Goal: Task Accomplishment & Management: Manage account settings

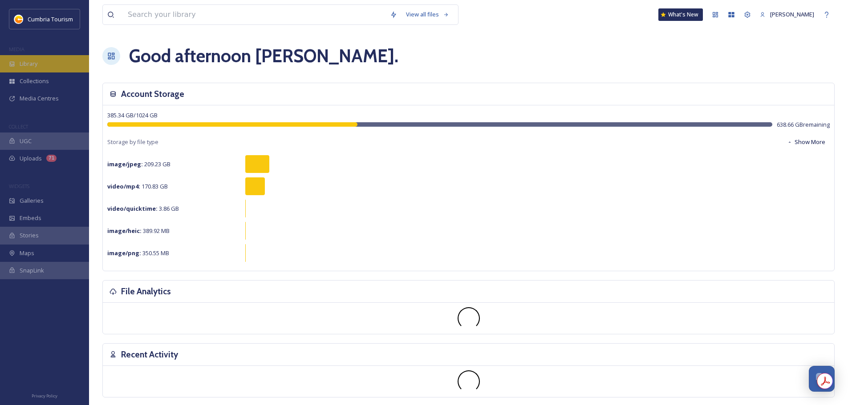
click at [35, 62] on span "Library" at bounding box center [29, 64] width 18 height 8
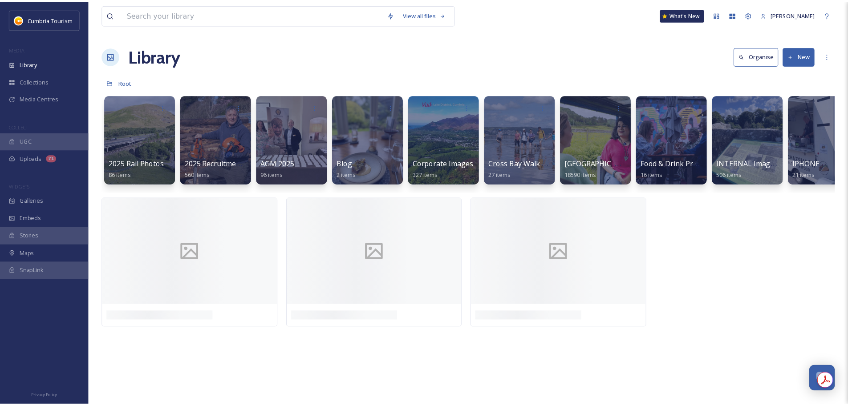
scroll to position [3489, 0]
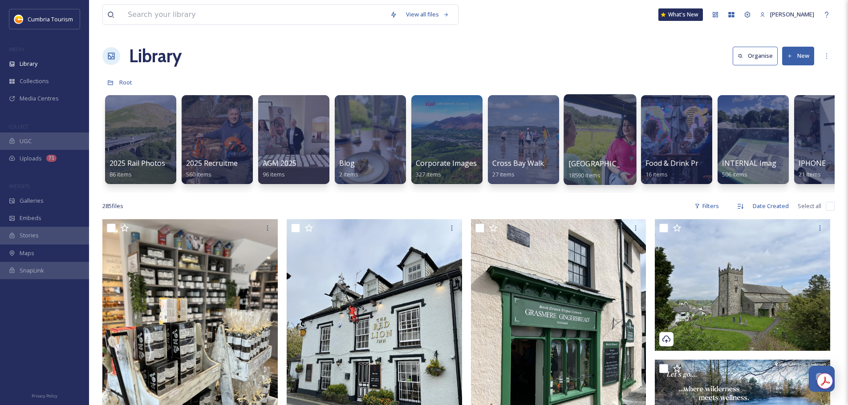
click at [601, 158] on div "Cumbria Media Library 18590 items" at bounding box center [600, 169] width 64 height 22
click at [586, 168] on span "[GEOGRAPHIC_DATA]" at bounding box center [604, 164] width 73 height 10
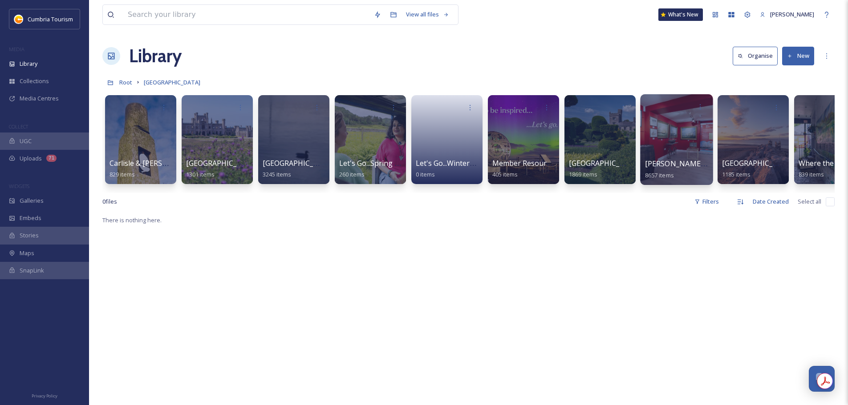
click at [671, 161] on span "[PERSON_NAME] Uploads" at bounding box center [689, 164] width 88 height 10
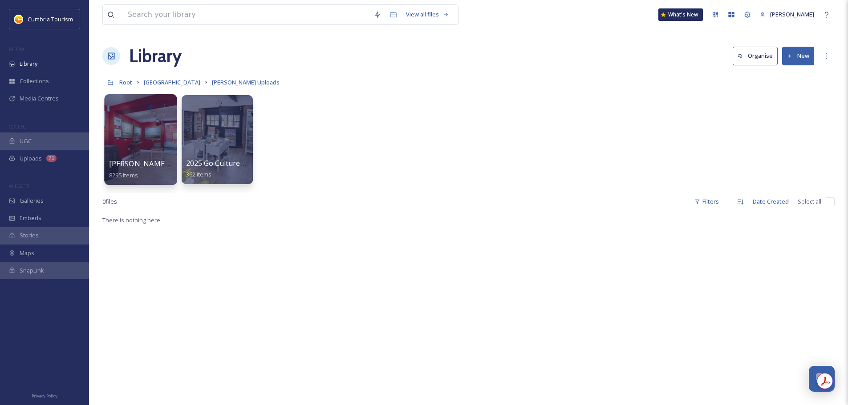
click at [156, 169] on div "[PERSON_NAME] Uploads - [DATE] 8295 items" at bounding box center [141, 169] width 64 height 22
click at [130, 166] on span "[PERSON_NAME] Uploads - [DATE]" at bounding box center [168, 164] width 118 height 10
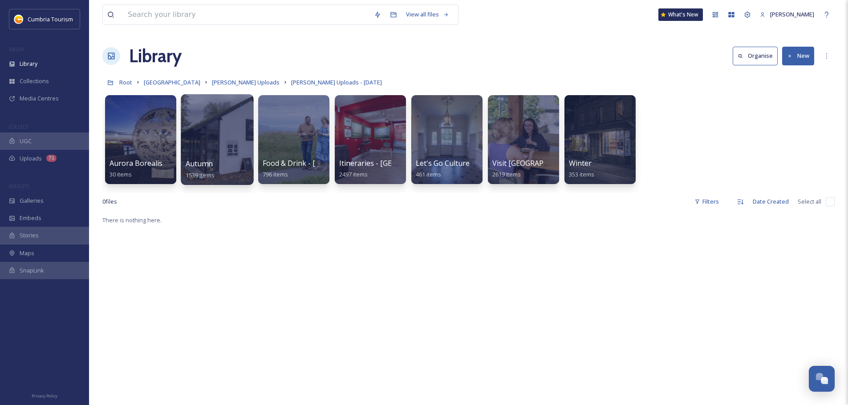
click at [214, 164] on div "Autumn 1539 items" at bounding box center [218, 169] width 64 height 22
click at [194, 169] on span "Autumn" at bounding box center [199, 164] width 27 height 10
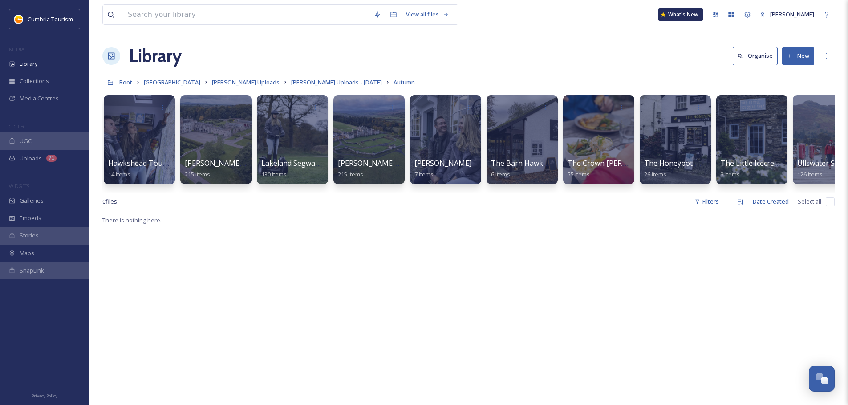
scroll to position [0, 1105]
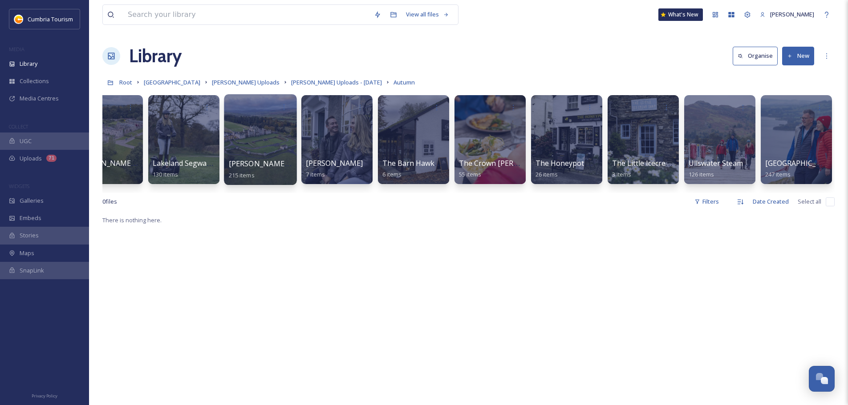
click at [259, 165] on span "[PERSON_NAME] and [PERSON_NAME]" at bounding box center [295, 164] width 133 height 10
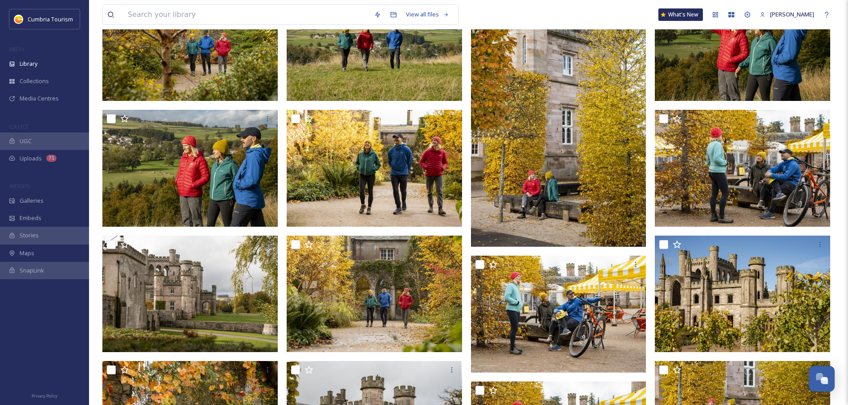
scroll to position [400, 0]
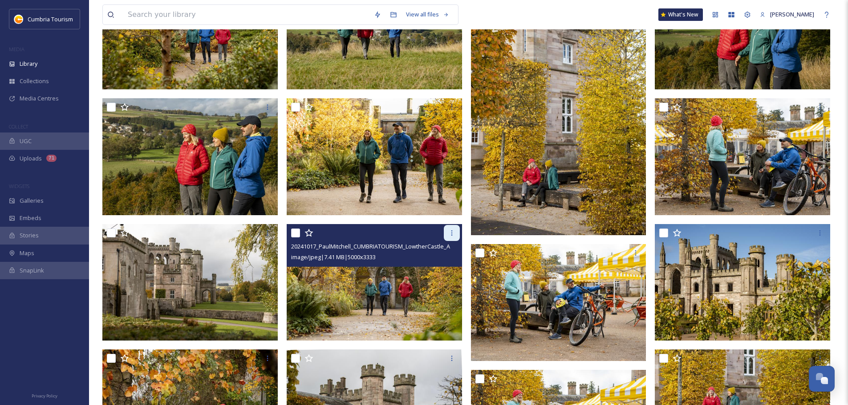
click at [456, 239] on div at bounding box center [452, 233] width 16 height 16
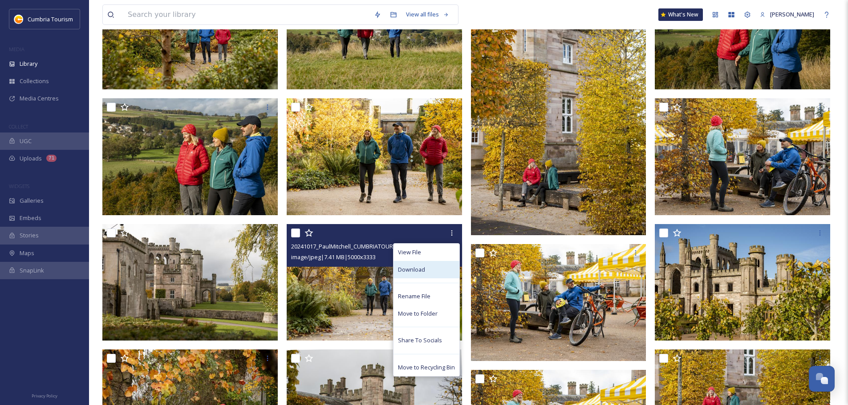
click at [453, 272] on div "Download" at bounding box center [426, 269] width 66 height 17
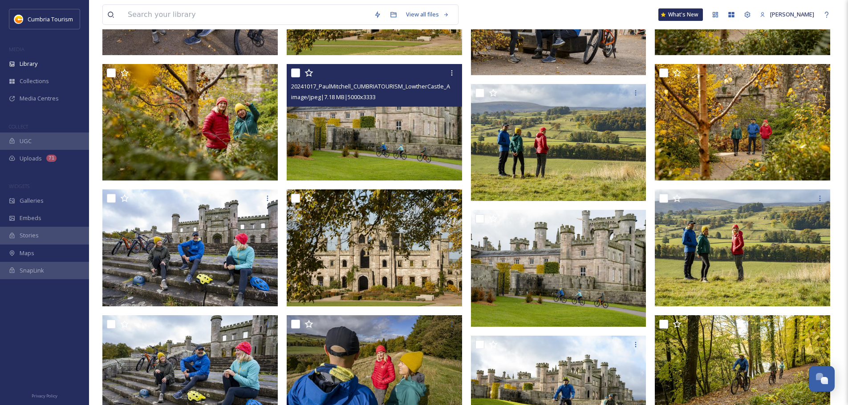
scroll to position [890, 0]
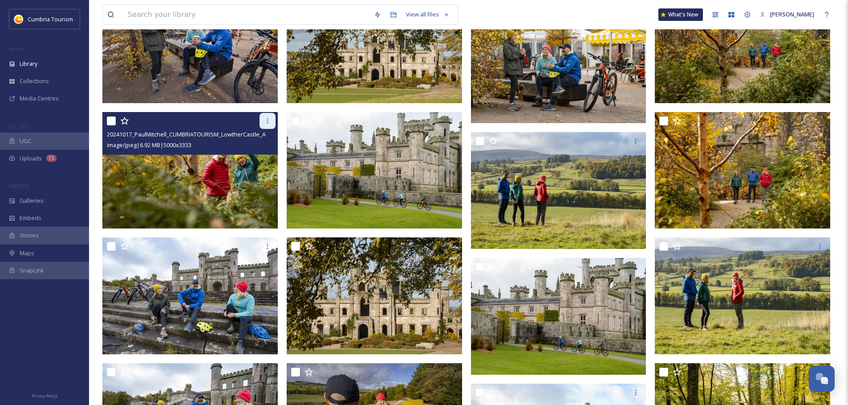
click at [269, 121] on icon at bounding box center [267, 120] width 7 height 7
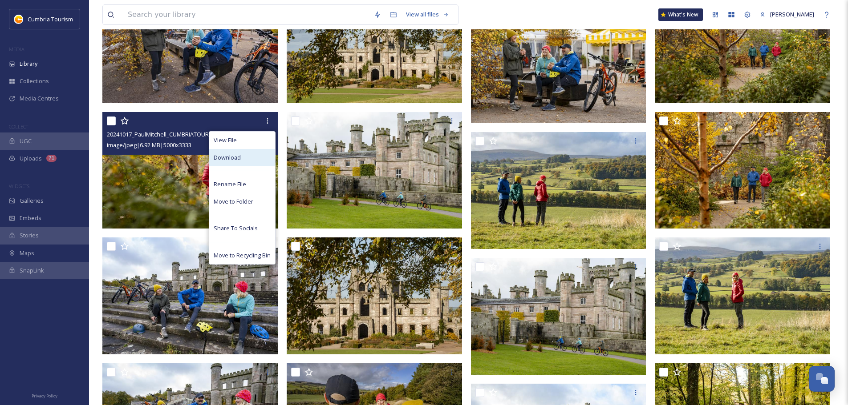
click at [265, 152] on div "Download" at bounding box center [242, 157] width 66 height 17
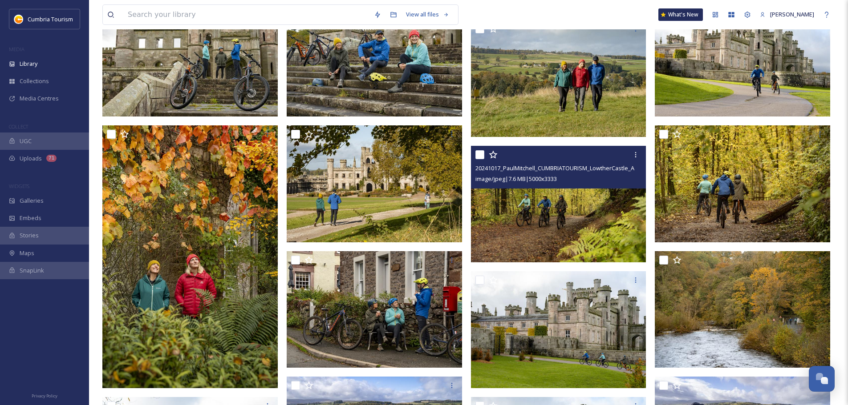
scroll to position [1424, 0]
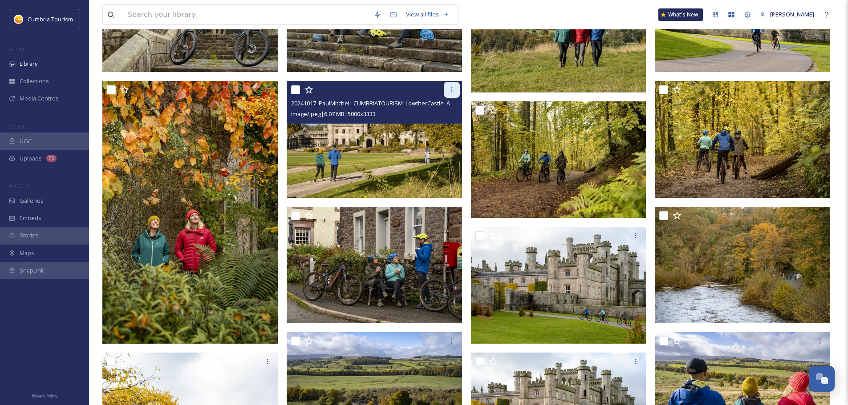
click at [456, 94] on div at bounding box center [452, 90] width 16 height 16
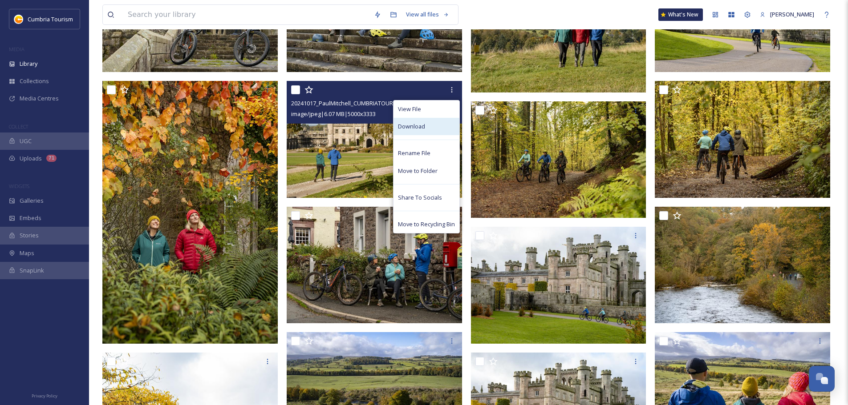
click at [437, 125] on div "Download" at bounding box center [426, 126] width 66 height 17
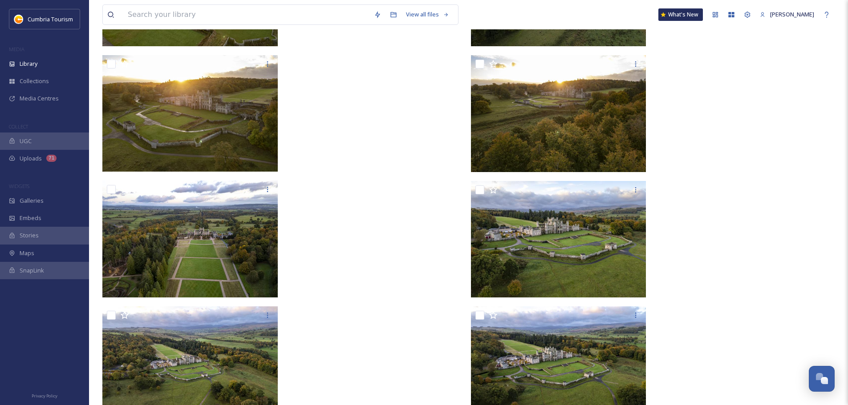
scroll to position [7098, 0]
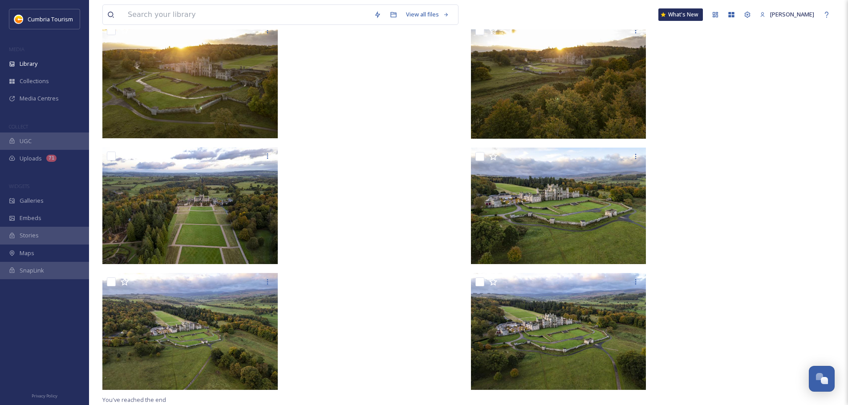
drag, startPoint x: 22, startPoint y: 70, endPoint x: 386, endPoint y: 203, distance: 388.1
click at [22, 70] on div "Library" at bounding box center [44, 63] width 89 height 17
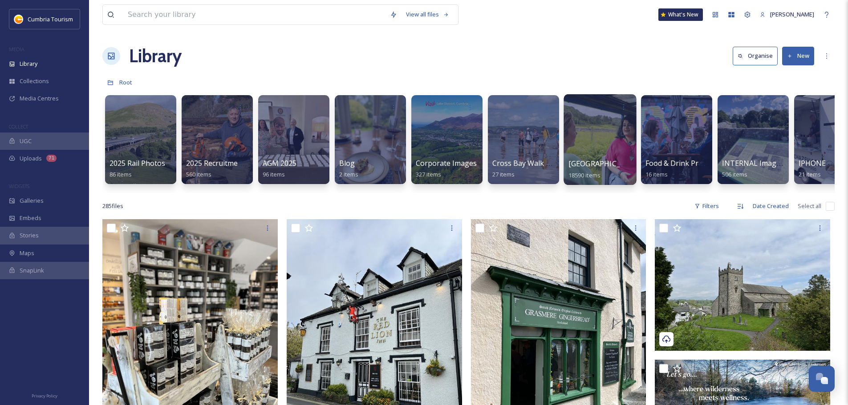
click at [581, 163] on span "[GEOGRAPHIC_DATA]" at bounding box center [604, 164] width 73 height 10
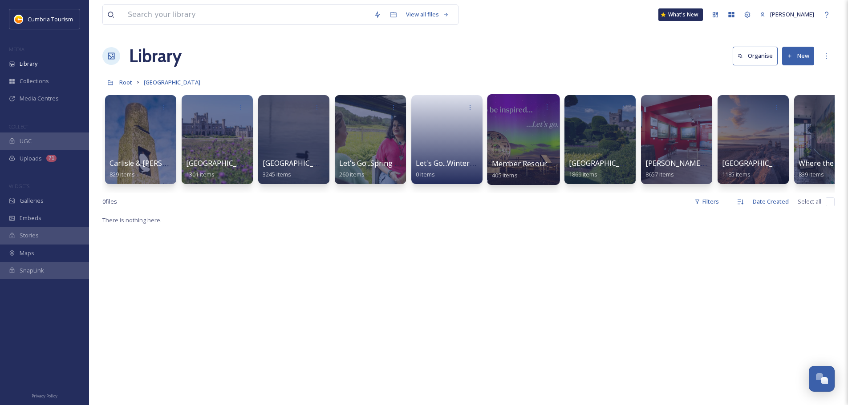
click at [501, 168] on span "Member Resources" at bounding box center [525, 164] width 66 height 10
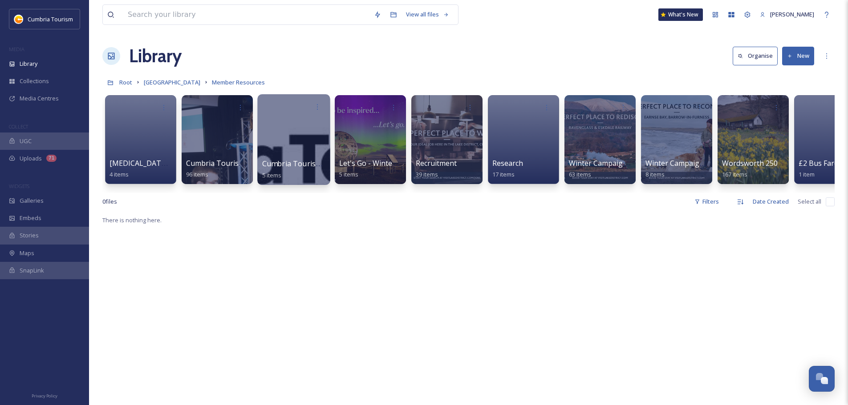
click at [274, 166] on span "Cumbria Tourism Member Logos" at bounding box center [319, 164] width 114 height 10
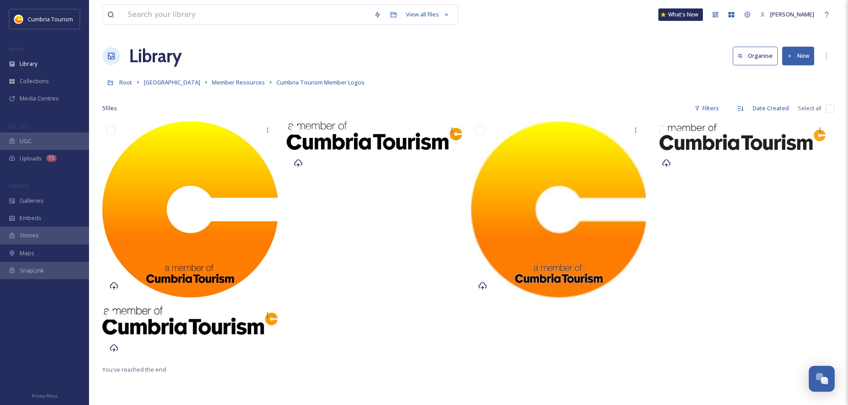
click at [776, 107] on input "checkbox" at bounding box center [829, 108] width 9 height 9
checkbox input "true"
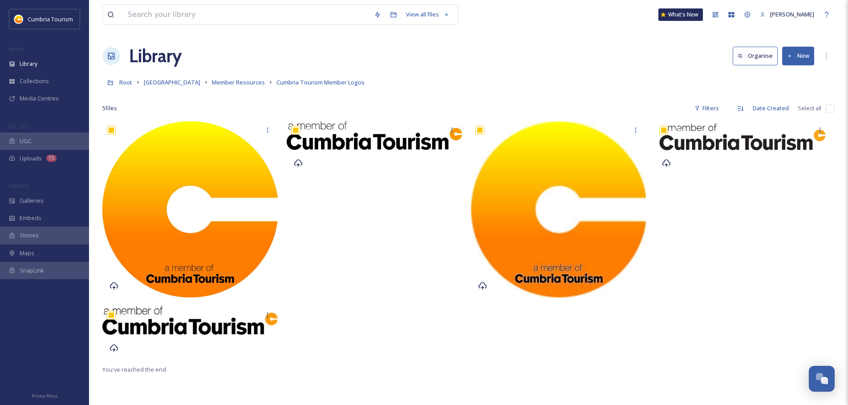
checkbox input "true"
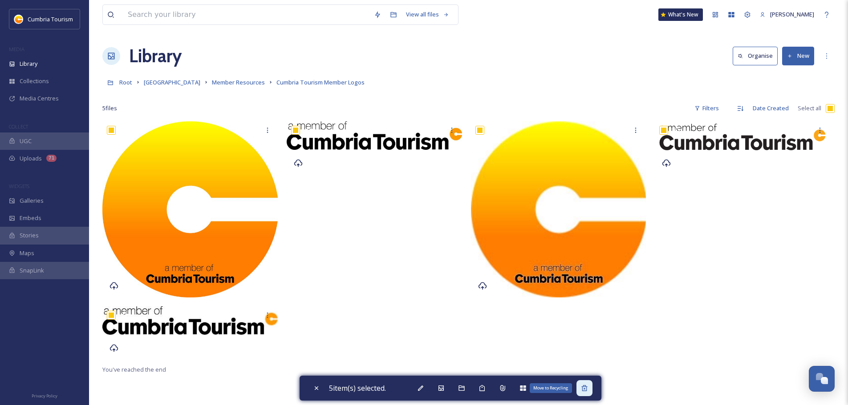
click at [582, 368] on div "Move to Recycling" at bounding box center [584, 388] width 16 height 16
checkbox input "false"
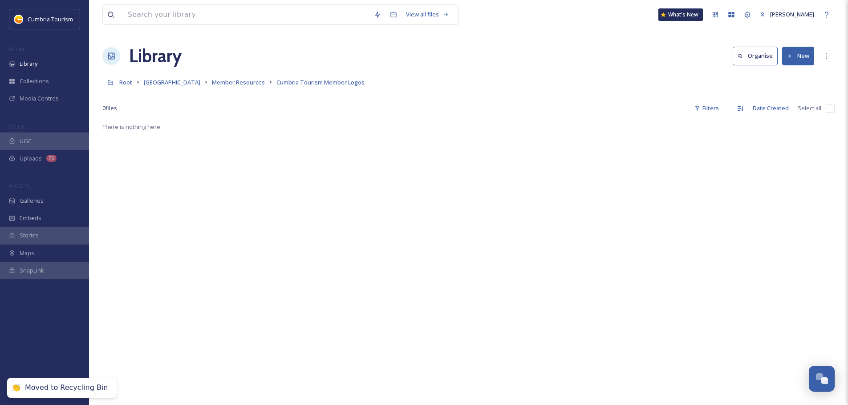
click at [311, 198] on div "There is nothing here." at bounding box center [468, 323] width 732 height 405
click at [776, 55] on button "New" at bounding box center [798, 56] width 32 height 18
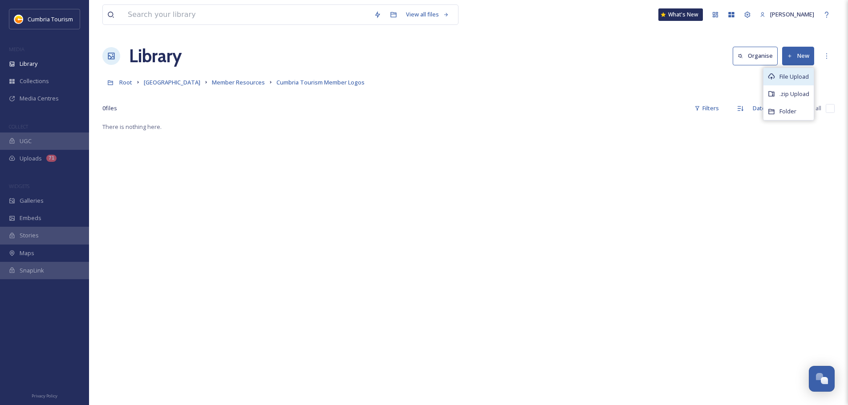
click at [776, 76] on span "File Upload" at bounding box center [793, 77] width 29 height 8
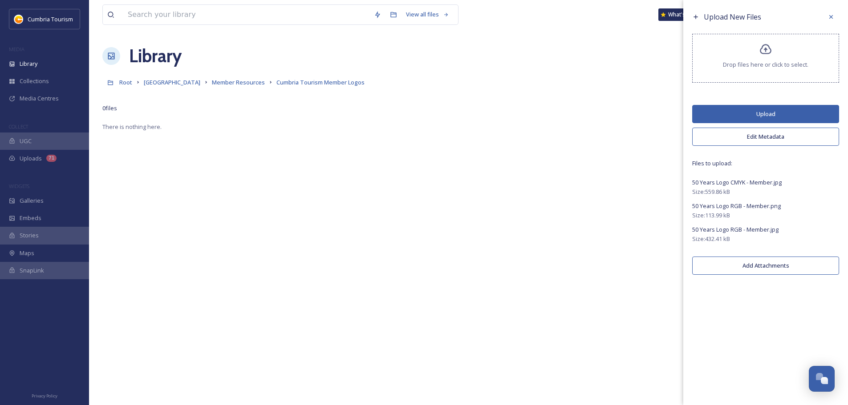
click at [776, 112] on button "Upload" at bounding box center [765, 114] width 147 height 18
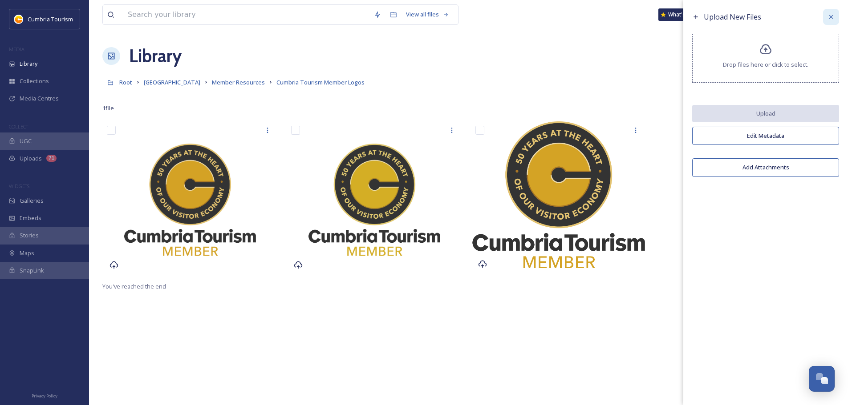
click at [776, 17] on icon at bounding box center [830, 16] width 7 height 7
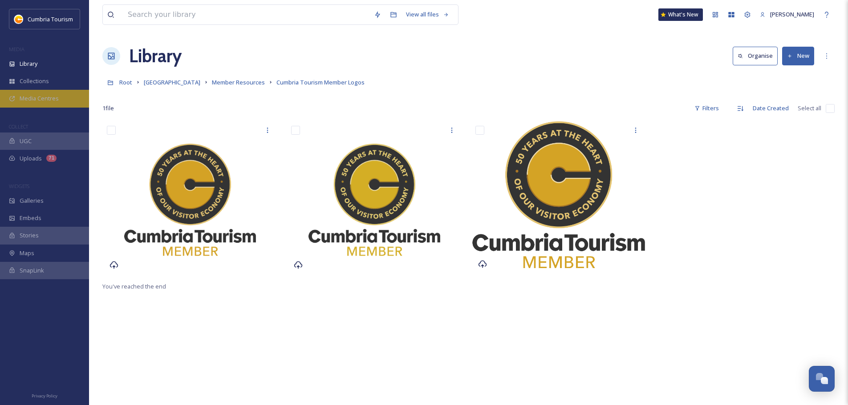
click at [25, 95] on span "Media Centres" at bounding box center [39, 98] width 39 height 8
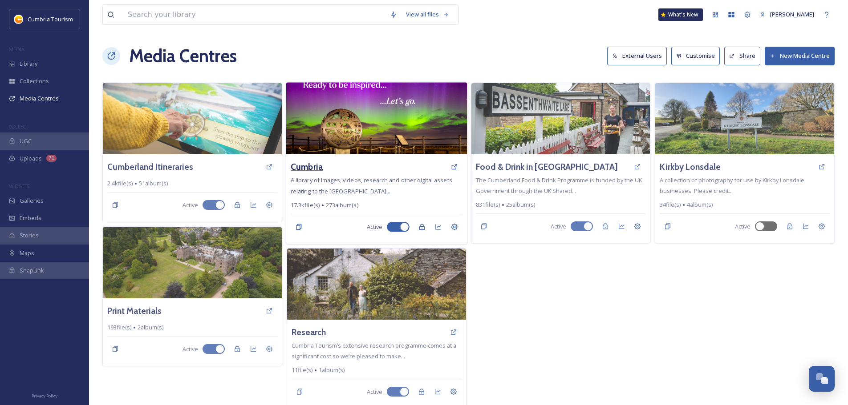
click at [319, 165] on h3 "Cumbria" at bounding box center [307, 167] width 32 height 13
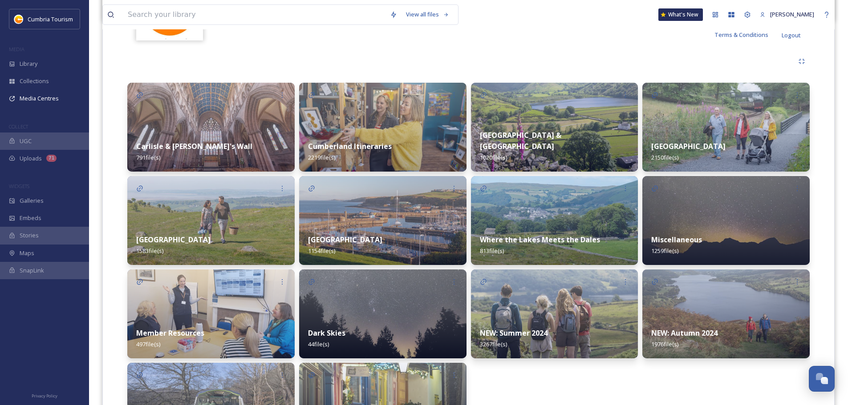
scroll to position [261, 0]
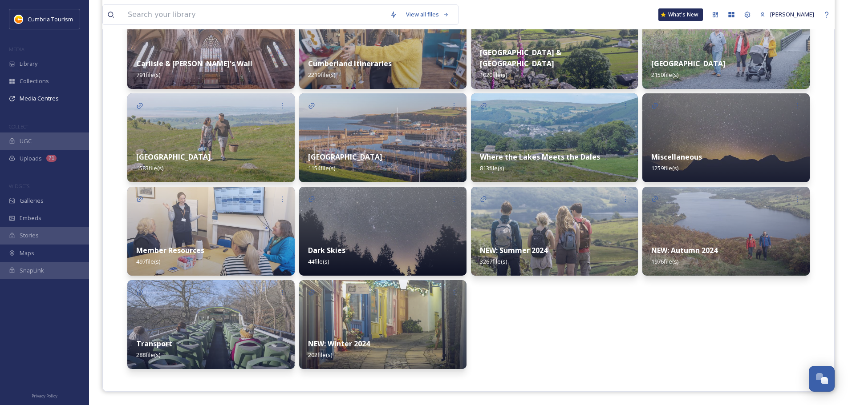
click at [163, 251] on strong "Member Resources" at bounding box center [170, 251] width 68 height 10
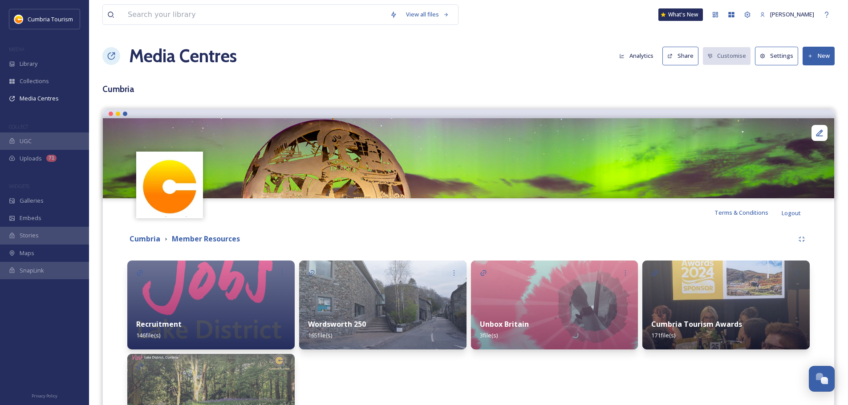
click at [776, 54] on icon at bounding box center [810, 56] width 6 height 6
click at [776, 94] on span "Add Album" at bounding box center [814, 94] width 29 height 8
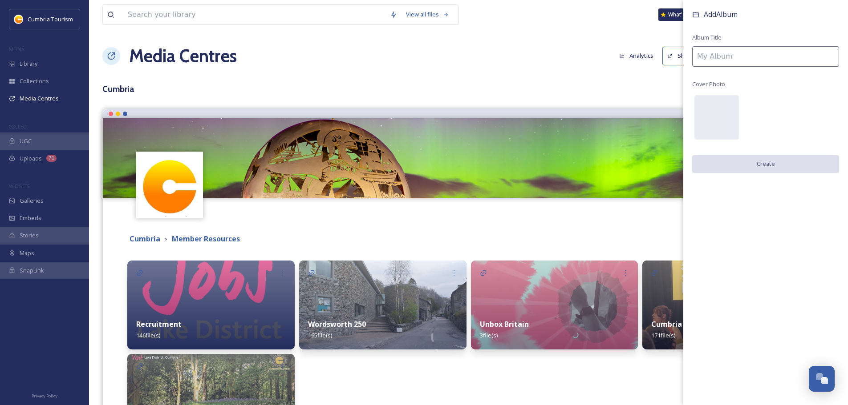
click at [725, 62] on input at bounding box center [765, 56] width 147 height 20
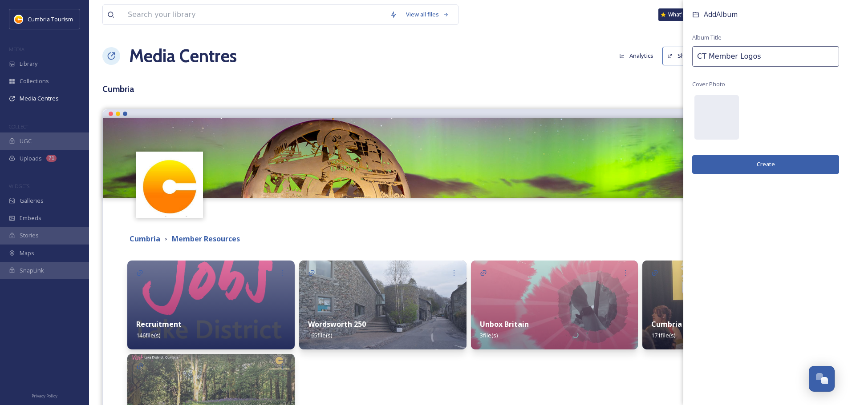
type input "CT Member Logos"
click at [747, 165] on button "Create" at bounding box center [765, 164] width 147 height 18
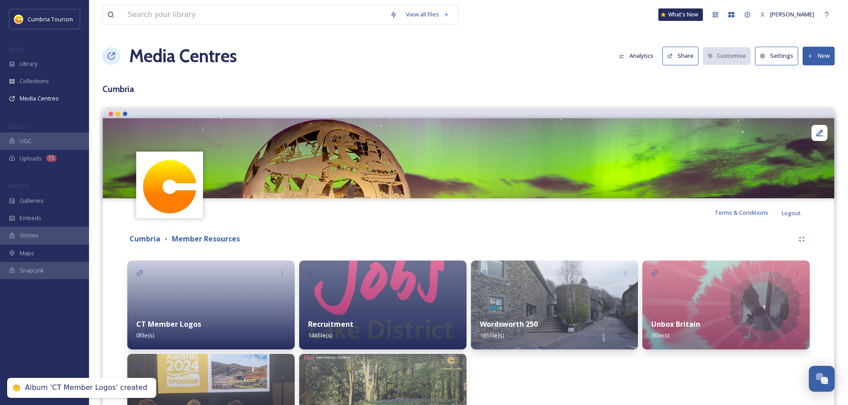
scroll to position [85, 0]
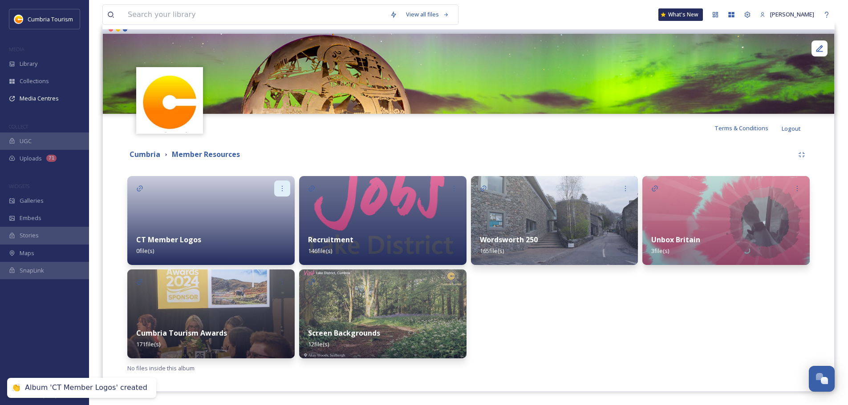
click at [284, 190] on icon at bounding box center [282, 188] width 7 height 7
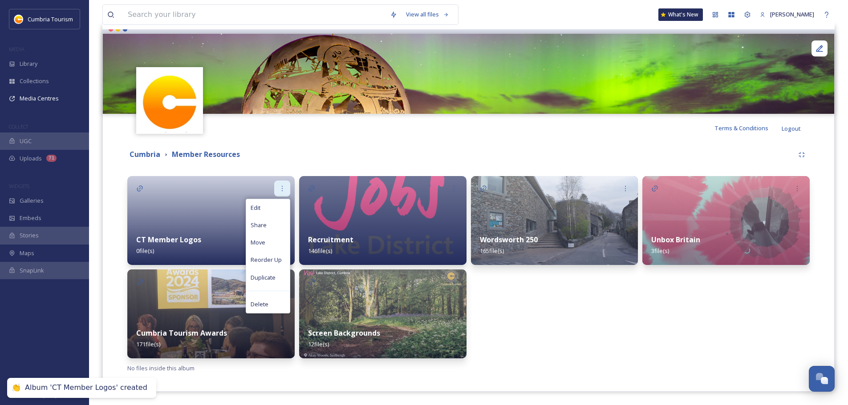
click at [284, 190] on icon at bounding box center [282, 188] width 7 height 7
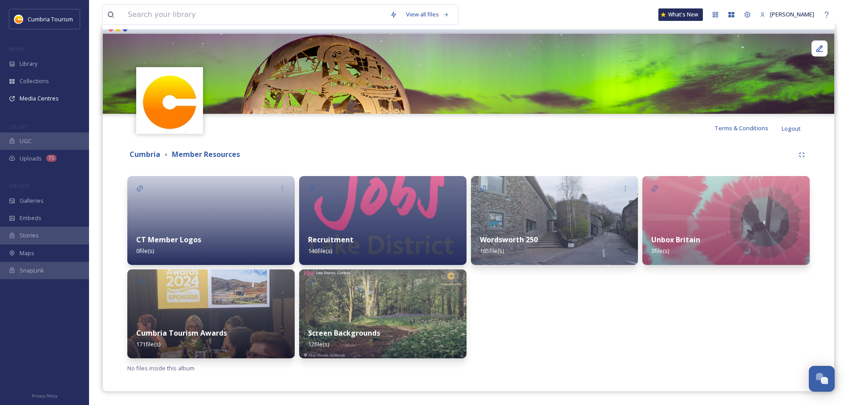
click at [211, 196] on div at bounding box center [210, 220] width 167 height 89
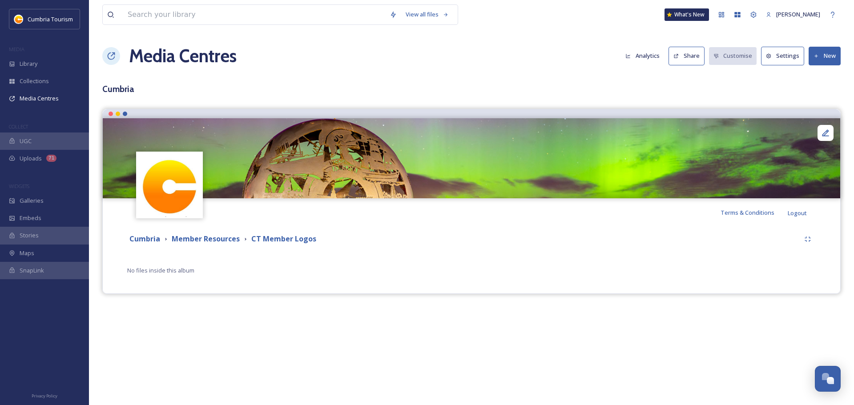
click at [776, 62] on button "New" at bounding box center [825, 56] width 32 height 18
click at [776, 73] on span "Add Files" at bounding box center [819, 77] width 24 height 8
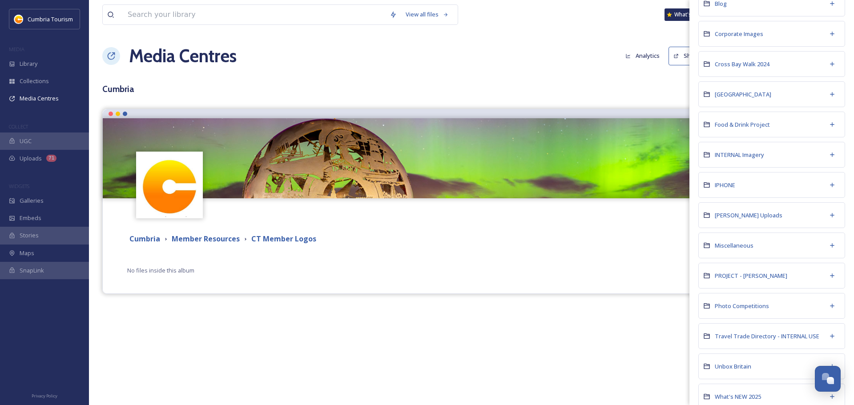
scroll to position [178, 0]
click at [755, 92] on span "[GEOGRAPHIC_DATA]" at bounding box center [743, 93] width 57 height 8
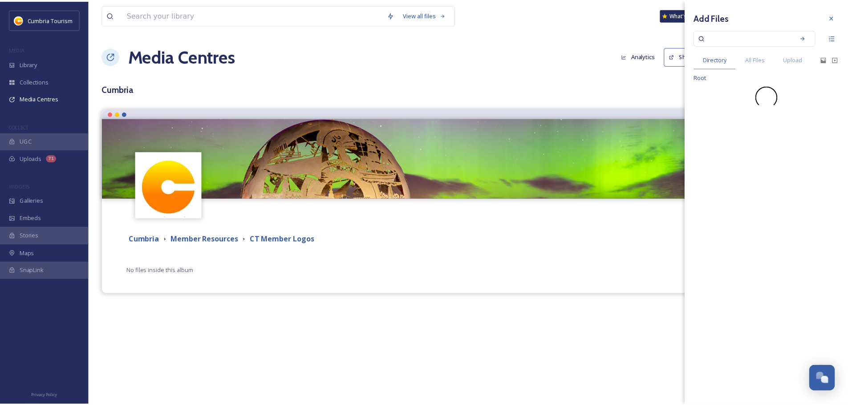
scroll to position [0, 0]
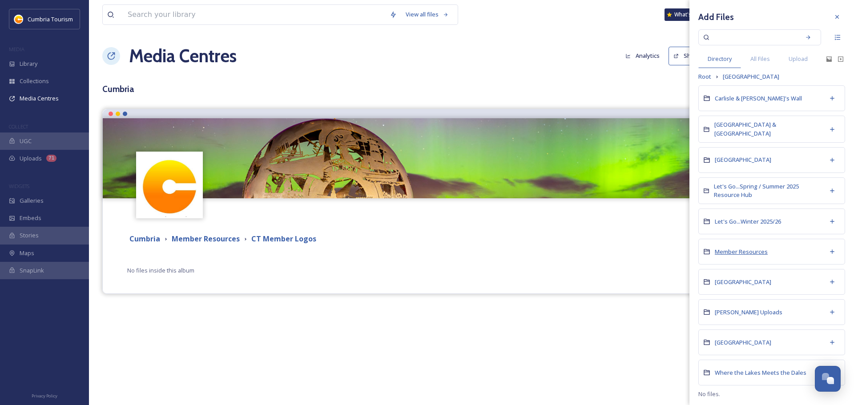
click at [748, 249] on span "Member Resources" at bounding box center [741, 252] width 53 height 8
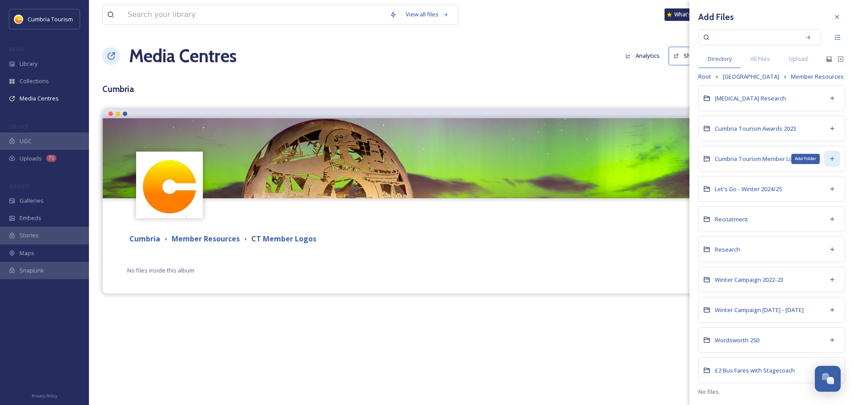
click at [776, 162] on icon at bounding box center [832, 158] width 7 height 7
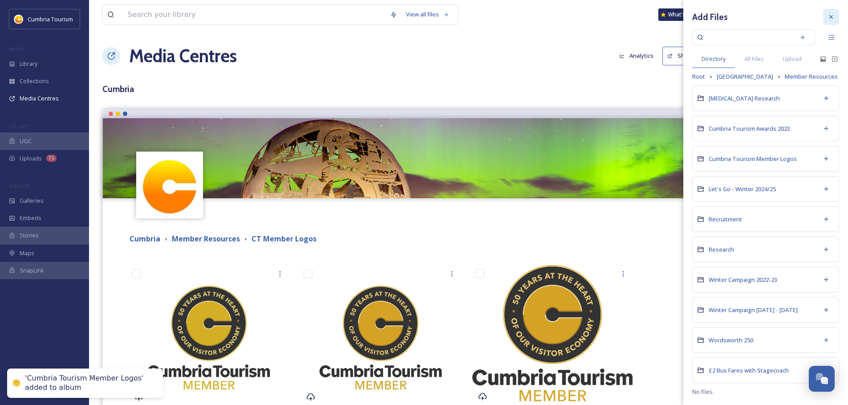
click at [776, 12] on div at bounding box center [831, 17] width 16 height 16
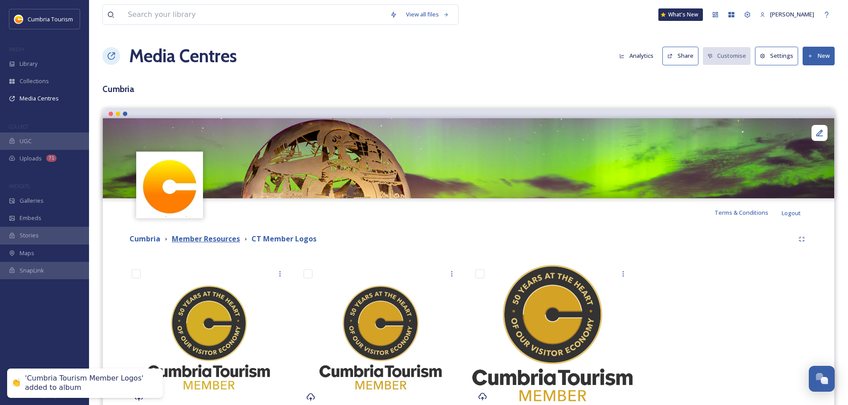
click at [218, 236] on strong "Member Resources" at bounding box center [206, 239] width 68 height 10
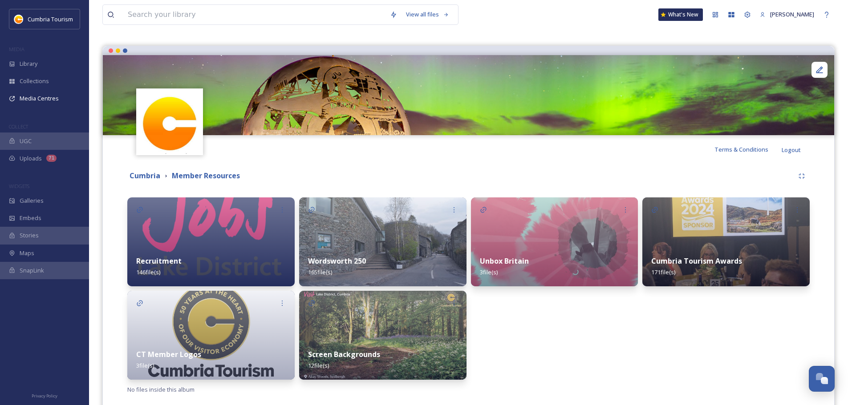
scroll to position [85, 0]
